Goal: Task Accomplishment & Management: Manage account settings

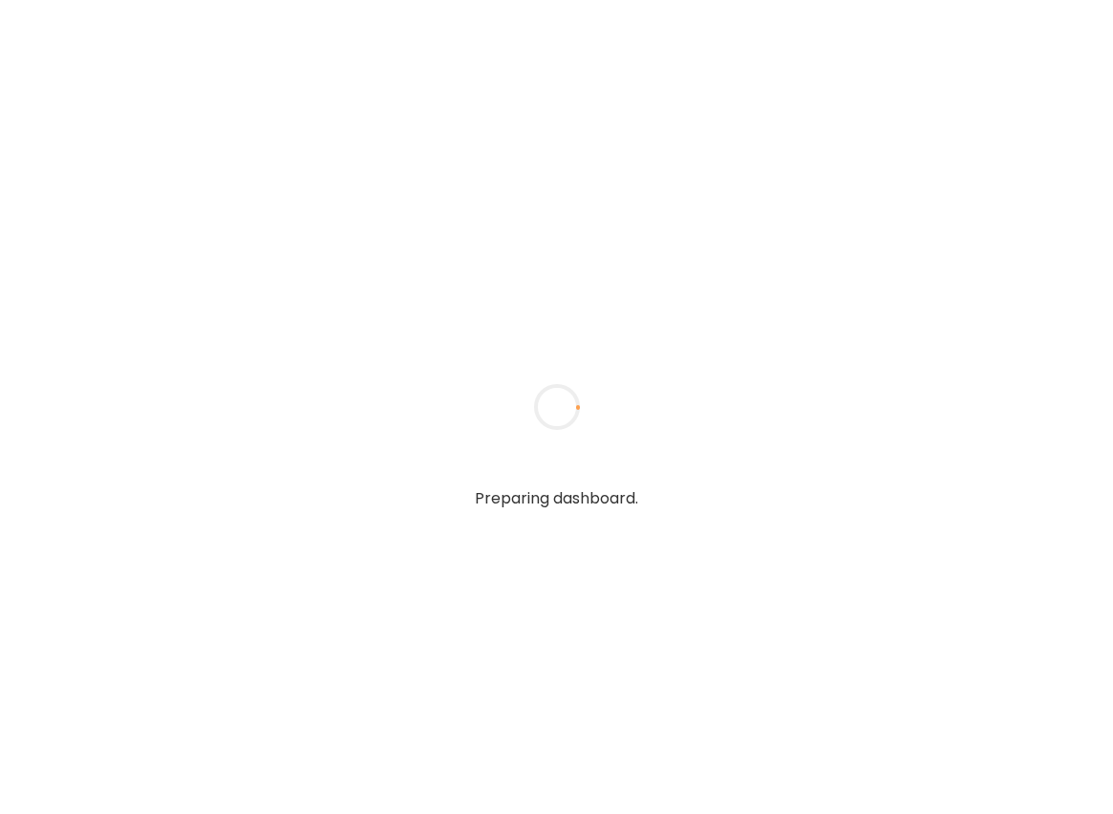
type textarea "**********"
type input "**********"
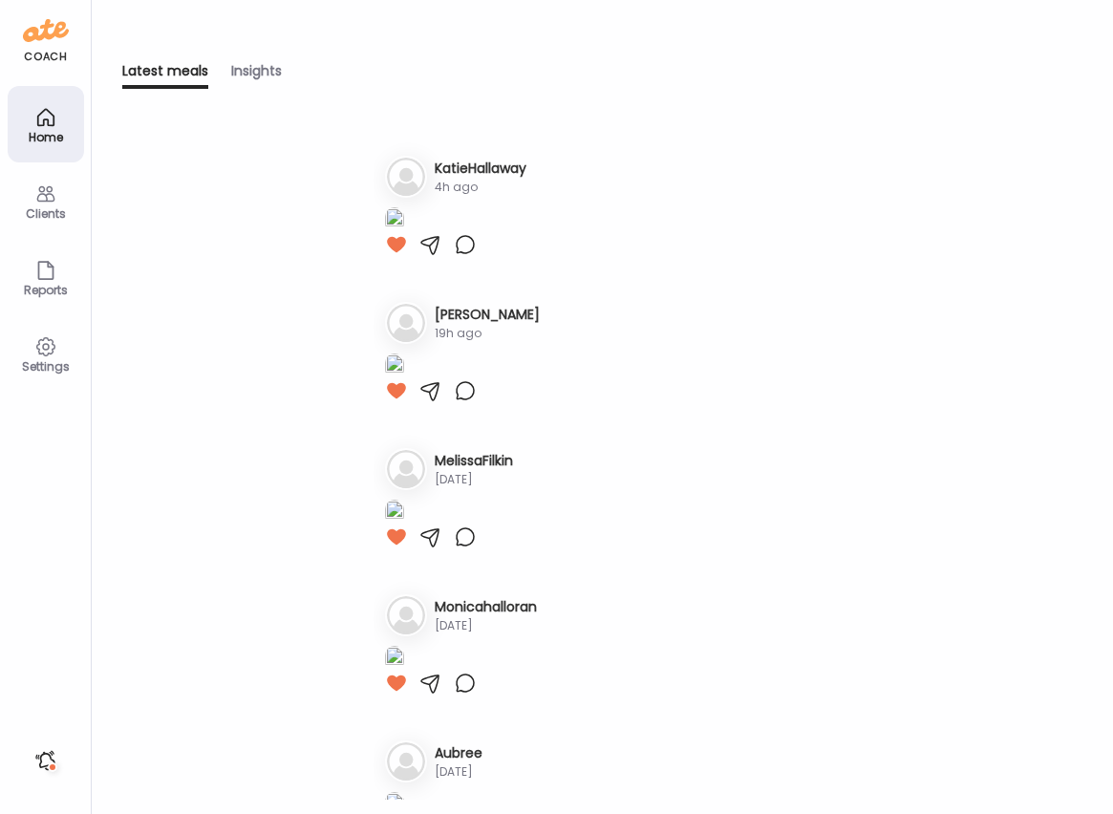
scroll to position [142, 0]
click at [43, 186] on icon at bounding box center [45, 193] width 23 height 23
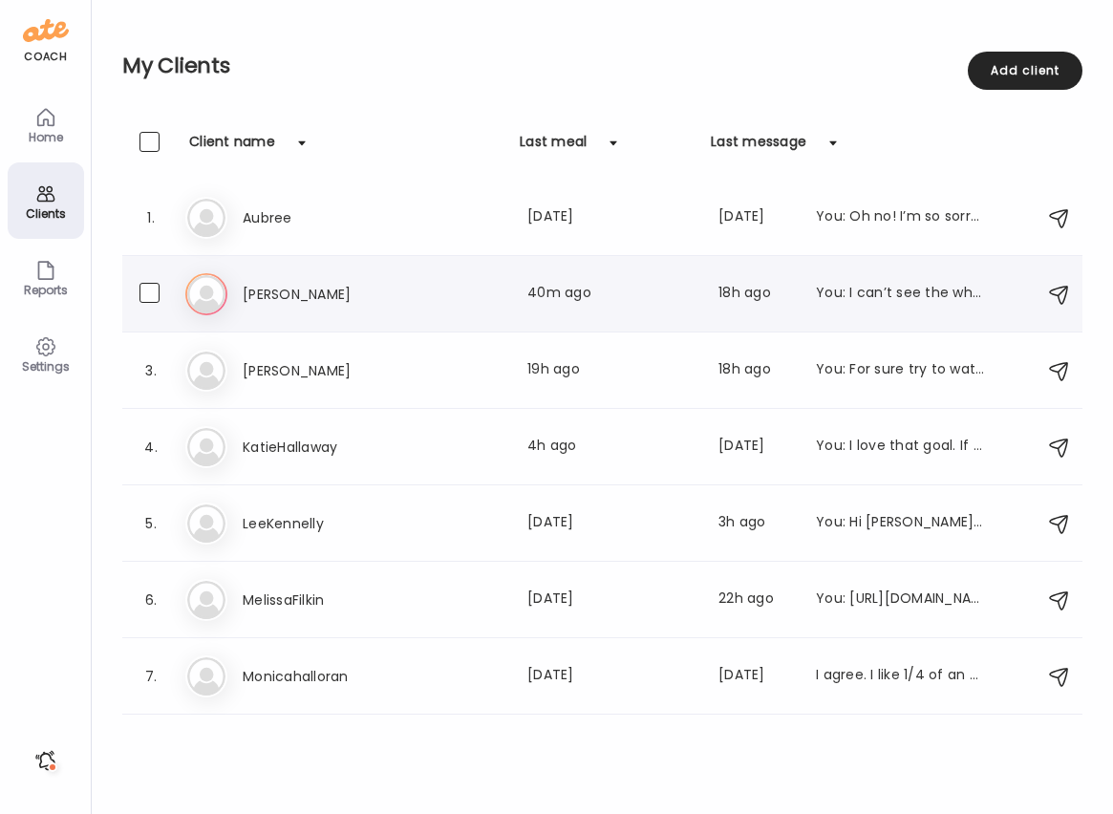
click at [282, 289] on h3 "[PERSON_NAME]" at bounding box center [327, 294] width 168 height 23
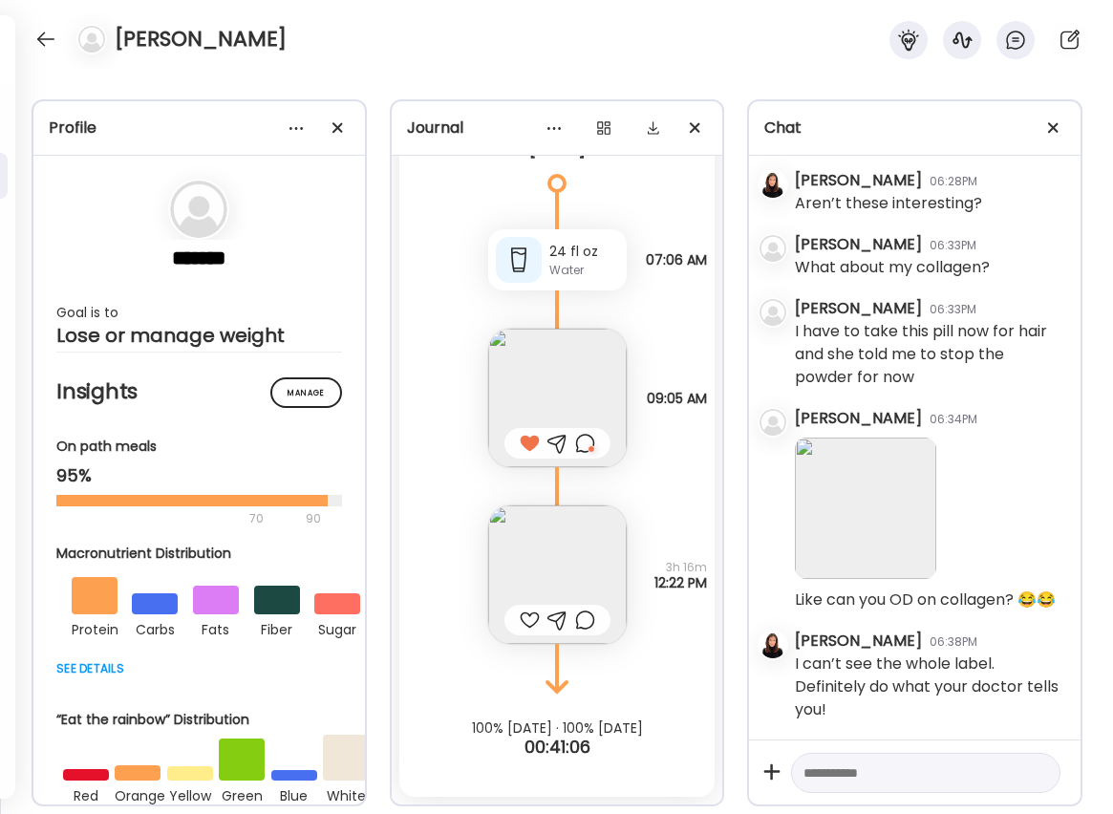
scroll to position [14304, 0]
click at [531, 530] on img at bounding box center [557, 574] width 139 height 139
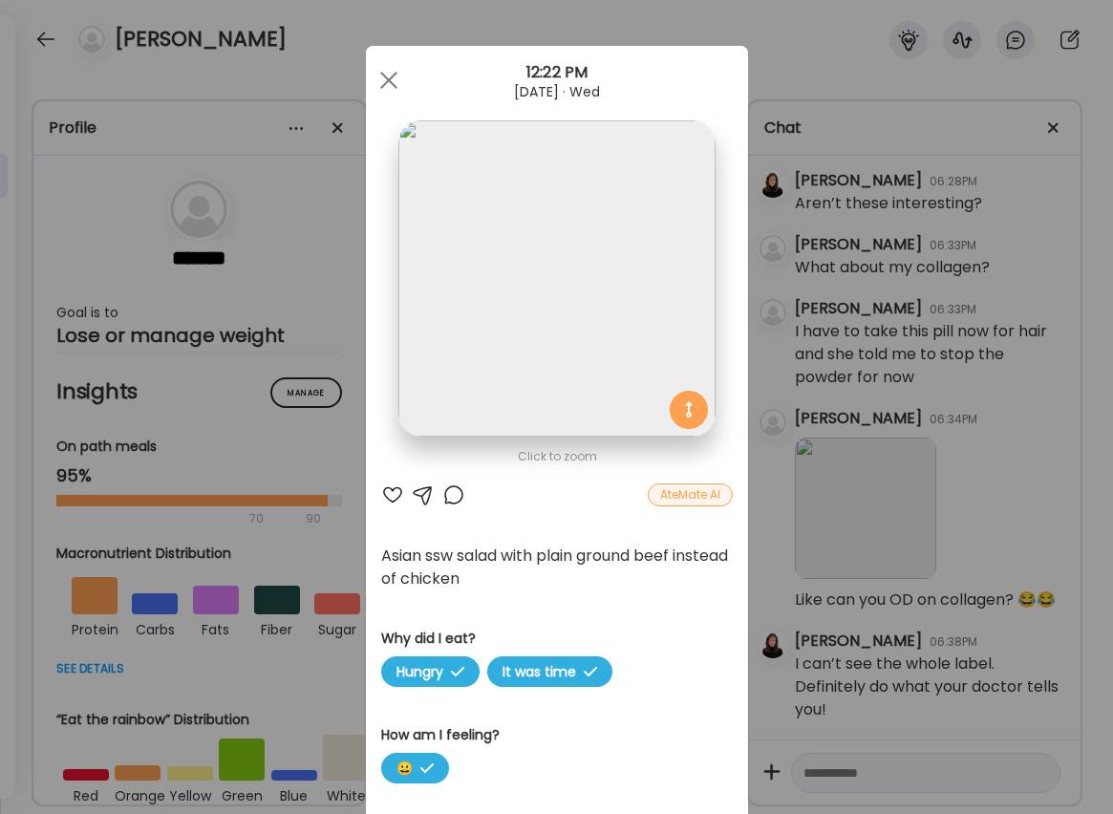
click at [393, 493] on div at bounding box center [392, 494] width 23 height 23
click at [447, 495] on div at bounding box center [453, 494] width 23 height 23
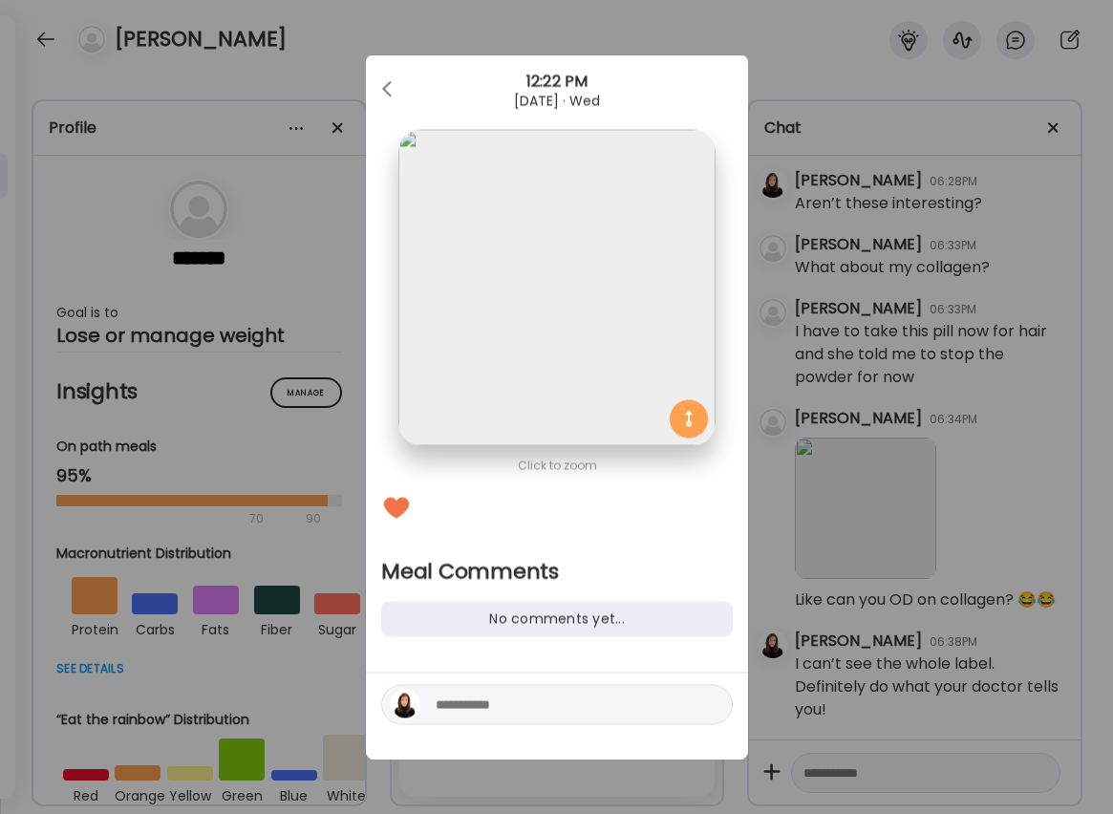
click at [557, 699] on textarea at bounding box center [565, 705] width 258 height 23
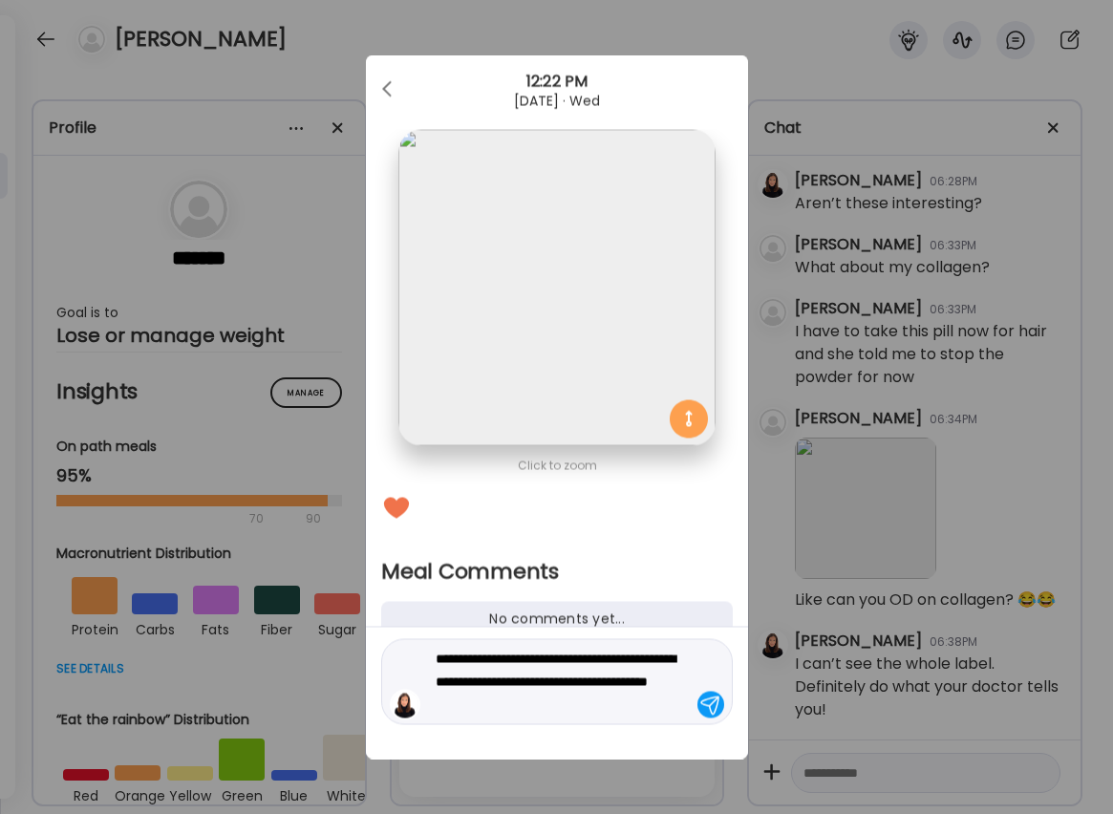
type textarea "**********"
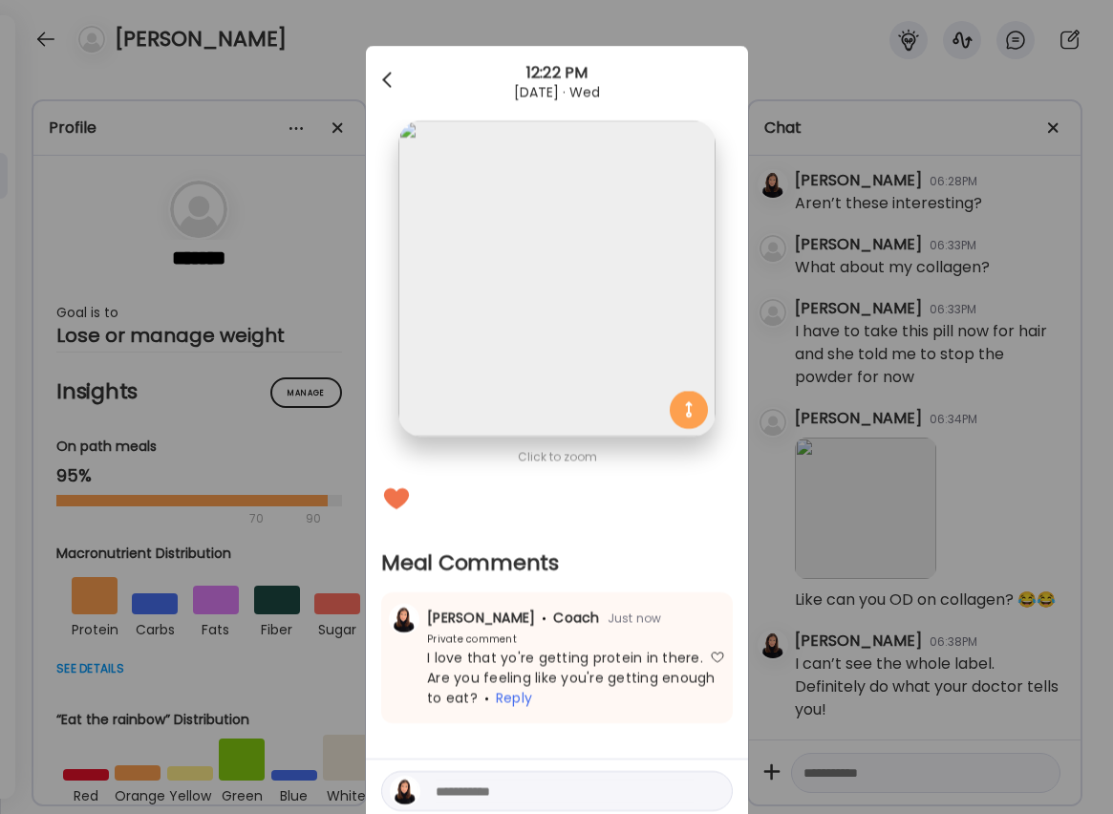
click at [393, 73] on div at bounding box center [389, 80] width 38 height 38
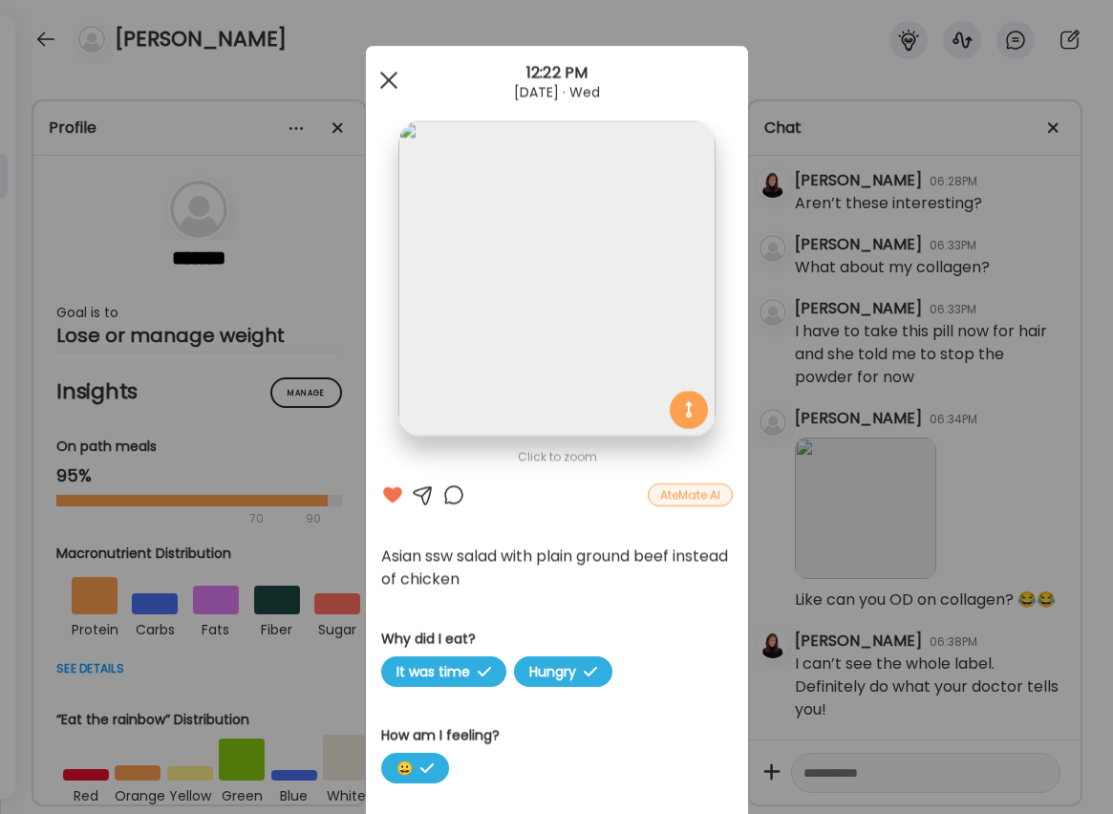
click at [388, 75] on div at bounding box center [389, 80] width 38 height 38
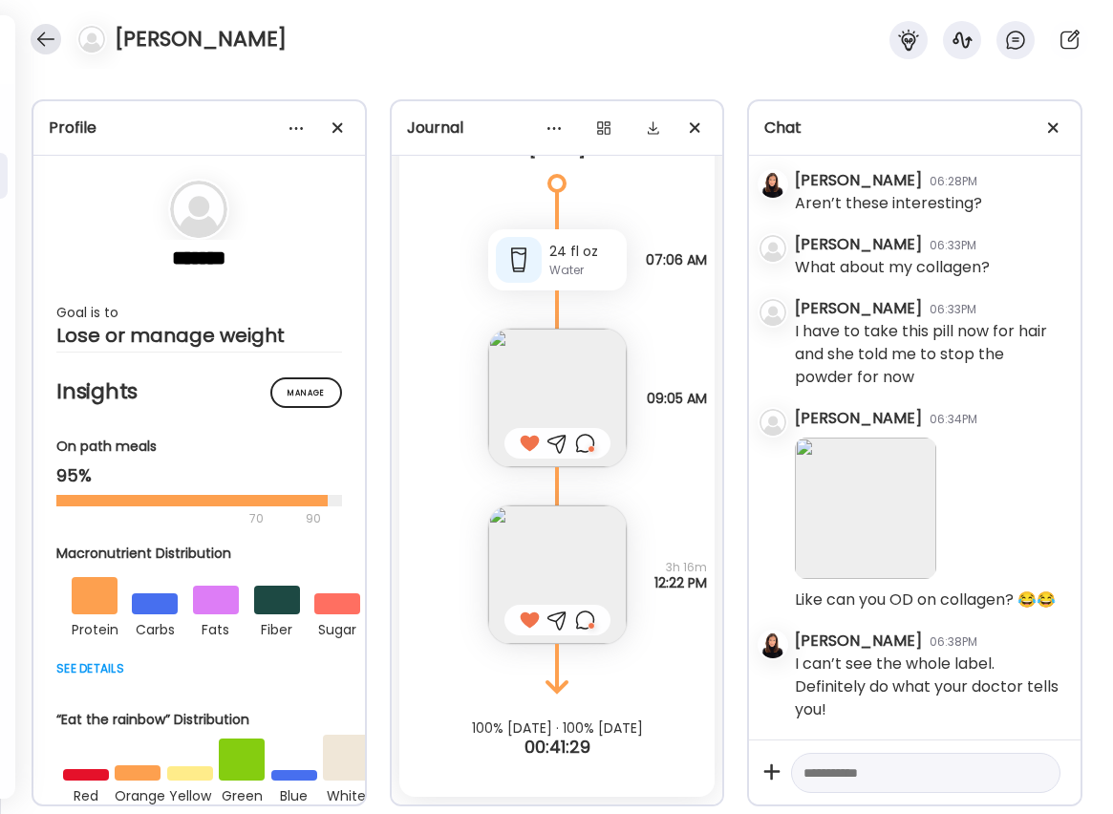
click at [37, 36] on div at bounding box center [46, 39] width 31 height 31
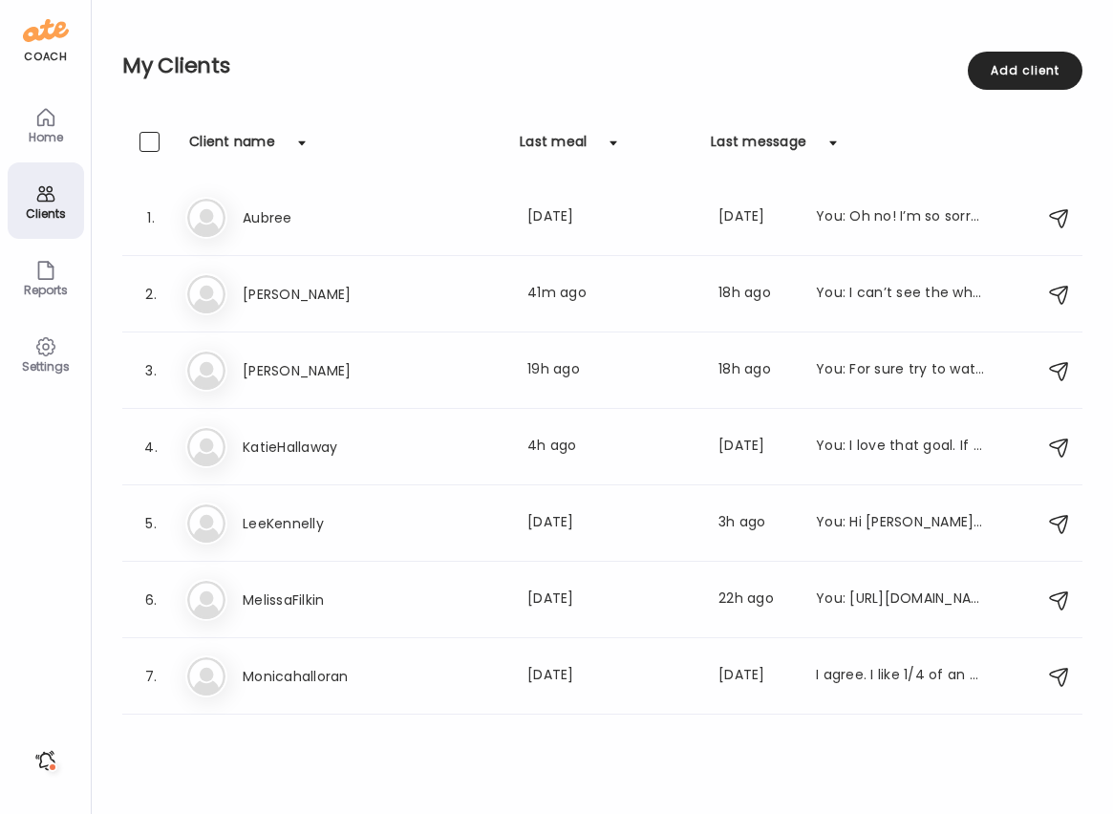
click at [28, 204] on div "Clients" at bounding box center [46, 200] width 76 height 76
click at [49, 198] on icon at bounding box center [45, 193] width 23 height 23
click at [59, 123] on div "Home" at bounding box center [46, 124] width 76 height 76
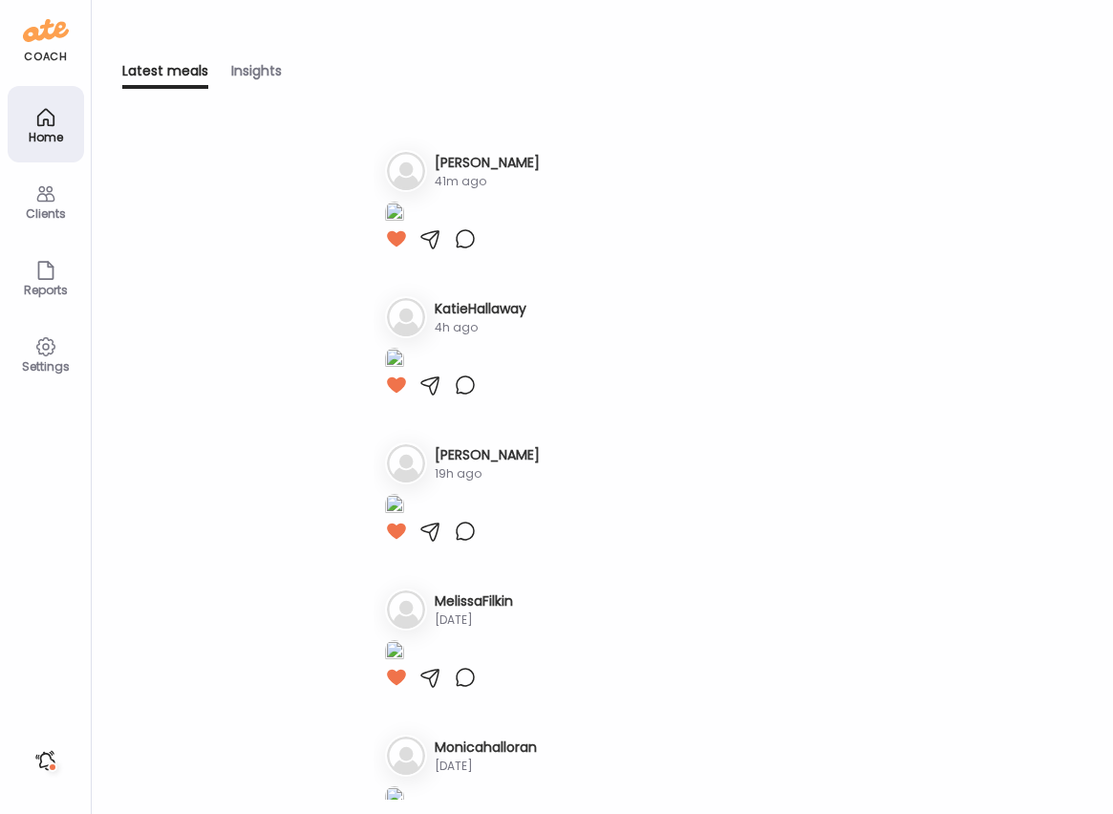
scroll to position [0, 0]
click at [248, 68] on div "Insights" at bounding box center [256, 75] width 51 height 28
